Goal: Transaction & Acquisition: Purchase product/service

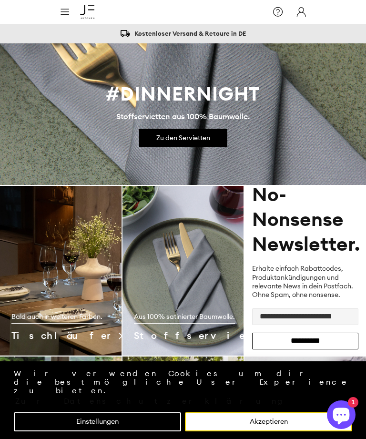
click at [60, 15] on icon at bounding box center [64, 11] width 11 height 17
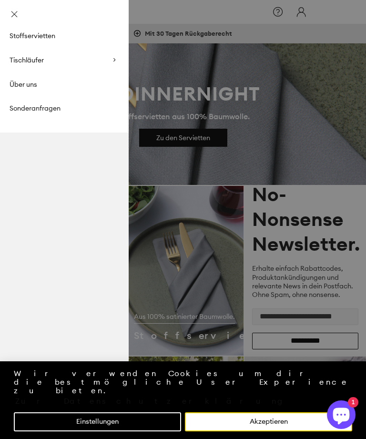
click at [40, 34] on span "Stoffservietten" at bounding box center [33, 35] width 46 height 9
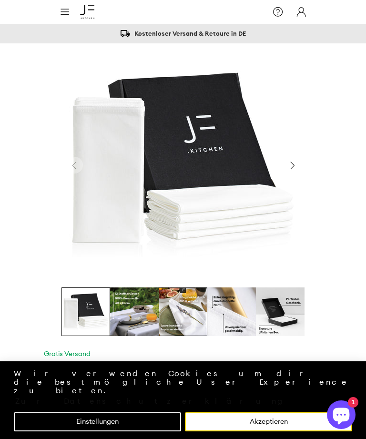
click at [279, 7] on icon at bounding box center [277, 11] width 11 height 17
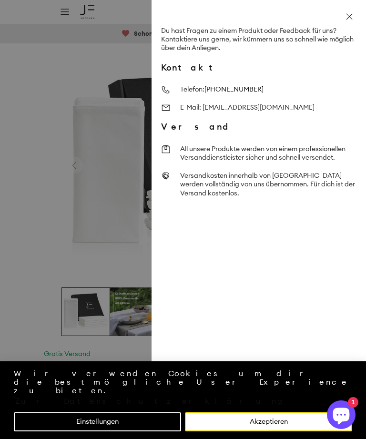
click at [89, 32] on div "Du hast Fragen zu einem Produkt oder Feedback für uns? Kontaktiere uns gerne, w…" at bounding box center [183, 219] width 366 height 439
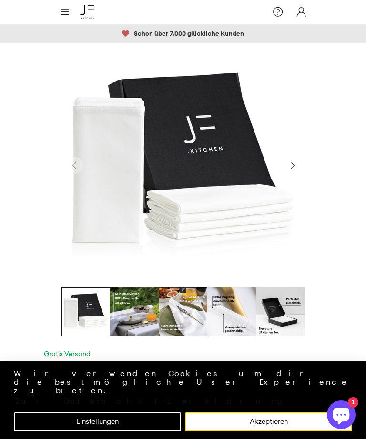
click at [65, 10] on icon at bounding box center [64, 11] width 11 height 17
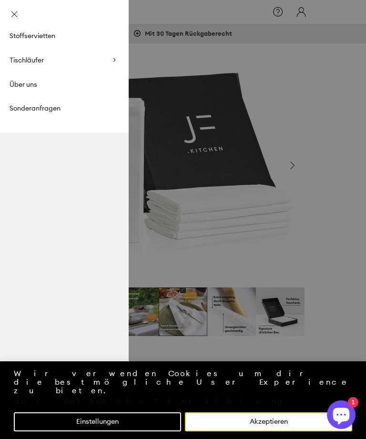
click at [31, 56] on span "Tischläufer" at bounding box center [27, 60] width 34 height 9
click at [30, 86] on span "Tischläufer Jute" at bounding box center [34, 83] width 49 height 9
